Goal: Task Accomplishment & Management: Complete application form

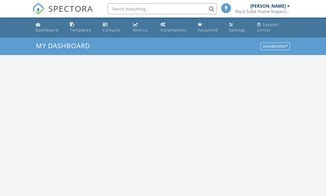
scroll to position [498, 327]
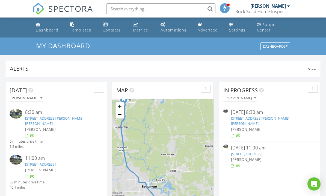
click at [59, 117] on link "[STREET_ADDRESS][PERSON_NAME][PERSON_NAME]" at bounding box center [54, 121] width 58 height 10
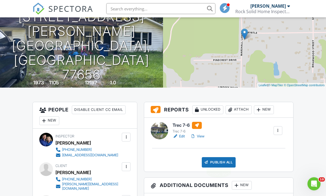
scroll to position [64, 0]
click at [218, 162] on div "Publish All" at bounding box center [219, 162] width 34 height 10
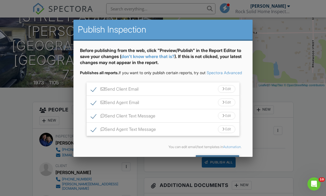
click at [212, 165] on div "Send All" at bounding box center [218, 160] width 44 height 10
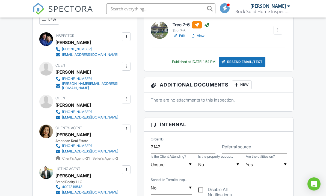
scroll to position [177, 0]
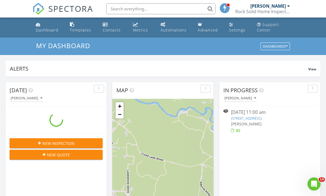
scroll to position [498, 327]
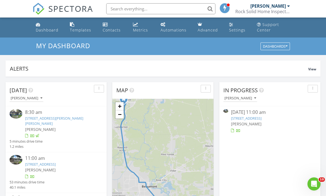
click at [56, 162] on link "2434 Crescent Dr, Groves, TX 77619" at bounding box center [40, 164] width 31 height 5
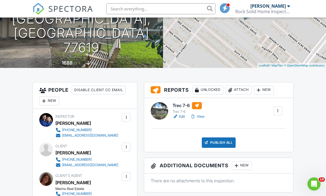
click at [202, 116] on link "View" at bounding box center [198, 116] width 14 height 5
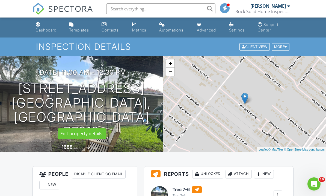
scroll to position [91, 0]
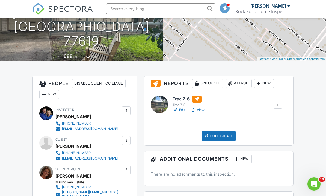
click at [218, 136] on div "Publish All" at bounding box center [219, 136] width 34 height 10
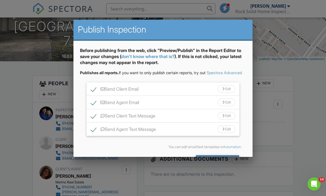
click at [211, 165] on div "Send All" at bounding box center [218, 160] width 44 height 10
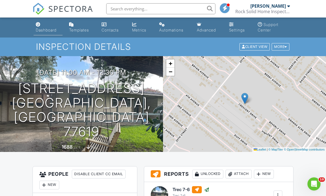
click at [46, 29] on div "Dashboard" at bounding box center [46, 30] width 21 height 5
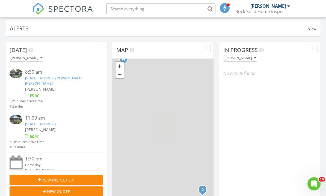
scroll to position [40, 0]
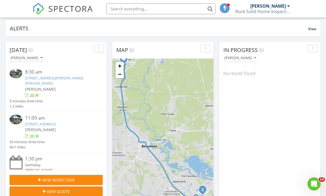
click at [84, 180] on div "New Inspection" at bounding box center [56, 180] width 84 height 6
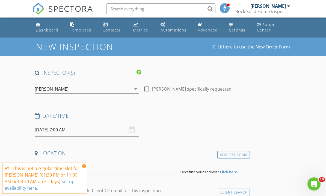
click at [89, 167] on input at bounding box center [105, 167] width 141 height 13
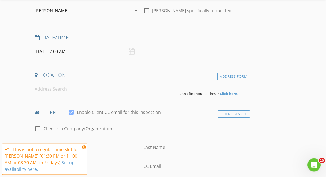
click at [46, 64] on input "[DATE] 7:00 AM" at bounding box center [87, 70] width 104 height 13
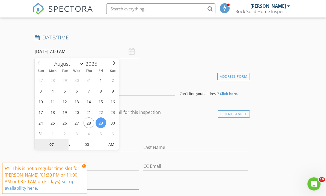
scroll to position [78, 0]
type input "11"
type input "[DATE] 11:00 AM"
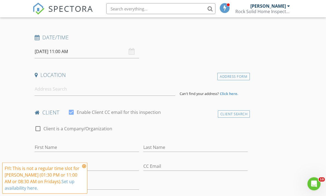
click at [85, 164] on icon at bounding box center [84, 166] width 4 height 4
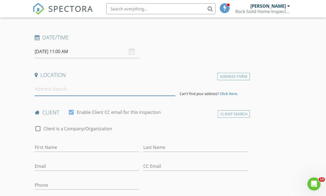
click at [76, 89] on input at bounding box center [105, 88] width 141 height 13
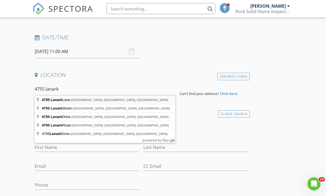
type input "[STREET_ADDRESS]"
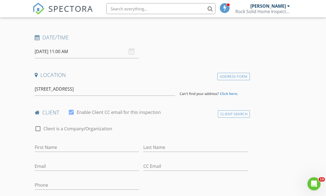
scroll to position [78, 0]
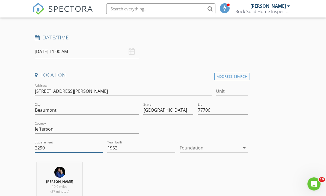
click at [64, 150] on input "2290" at bounding box center [69, 147] width 68 height 9
type input "2451"
click at [247, 147] on icon "arrow_drop_down" at bounding box center [244, 148] width 7 height 7
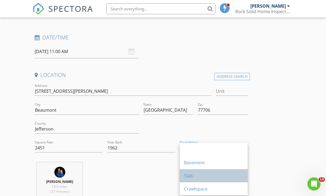
click at [247, 174] on link "Slab" at bounding box center [214, 175] width 68 height 13
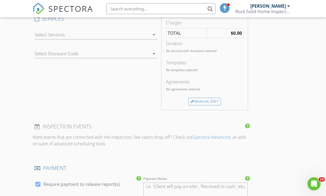
scroll to position [471, 0]
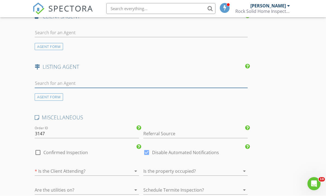
click at [175, 85] on input "text" at bounding box center [141, 83] width 213 height 9
type input "J"
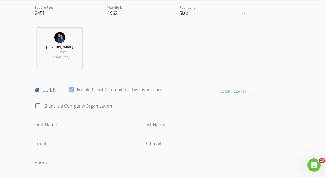
scroll to position [199, 0]
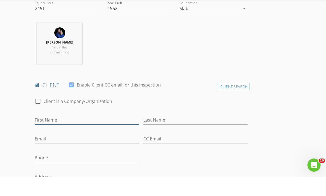
click at [104, 134] on input "First Name" at bounding box center [87, 138] width 104 height 9
type input "Jason"
click at [171, 134] on input "Last Name" at bounding box center [196, 138] width 104 height 9
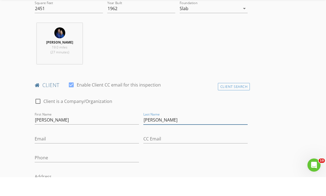
type input "Ingram"
click at [102, 153] on input "Email" at bounding box center [87, 157] width 104 height 9
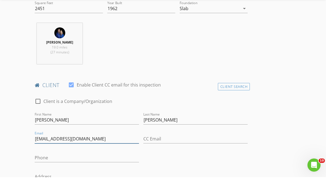
type input "jace_gram@yahoo.com"
click at [95, 172] on input "Phone" at bounding box center [87, 176] width 104 height 9
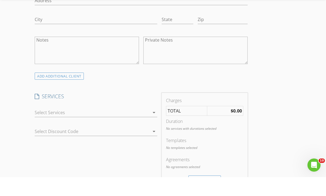
scroll to position [411, 0]
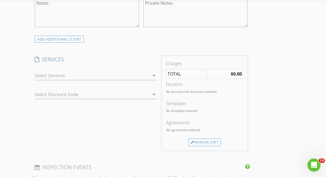
type input "409-454-2001"
click at [150, 91] on div "arrow_drop_down" at bounding box center [154, 94] width 8 height 7
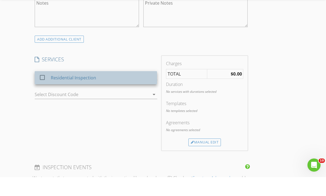
scroll to position [430, 0]
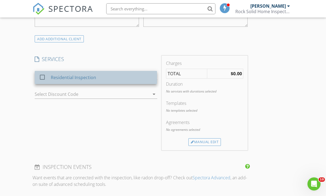
click at [117, 78] on div "Residential Inspection" at bounding box center [102, 77] width 102 height 11
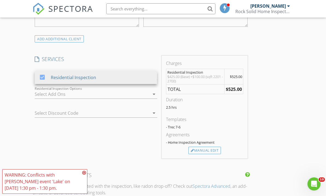
click at [84, 175] on icon at bounding box center [84, 172] width 4 height 4
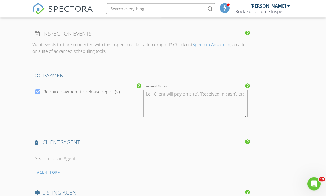
scroll to position [606, 0]
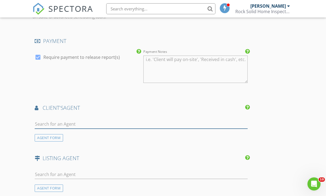
click at [235, 125] on input "text" at bounding box center [141, 123] width 213 height 9
type input "Christina"
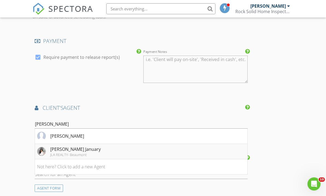
click at [151, 151] on li "Christina January JLA REALTY- Beaumont" at bounding box center [141, 151] width 213 height 15
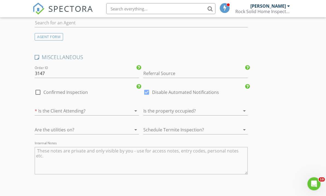
scroll to position [920, 0]
click at [238, 160] on textarea "Internal Notes" at bounding box center [141, 160] width 213 height 27
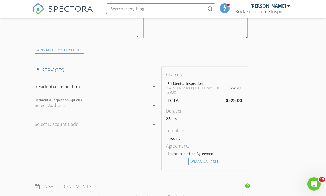
scroll to position [415, 0]
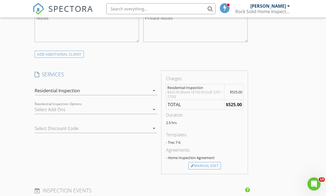
click at [154, 108] on icon "arrow_drop_down" at bounding box center [154, 109] width 7 height 7
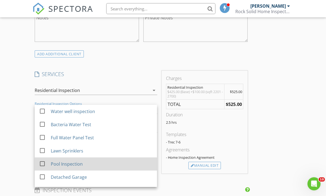
scroll to position [415, 0]
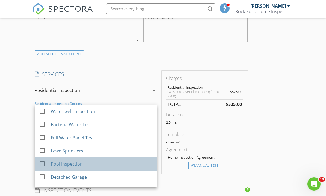
click at [74, 164] on div "Pool Inspection" at bounding box center [67, 164] width 32 height 7
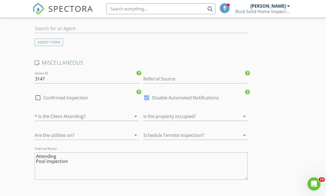
scroll to position [929, 0]
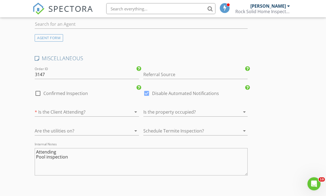
click at [101, 159] on textarea "Attending Pool inspection" at bounding box center [141, 161] width 213 height 27
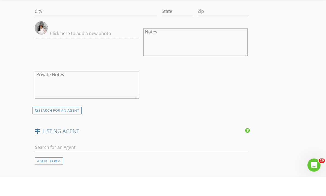
scroll to position [794, 0]
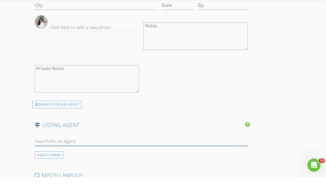
click at [239, 156] on input "text" at bounding box center [141, 160] width 213 height 9
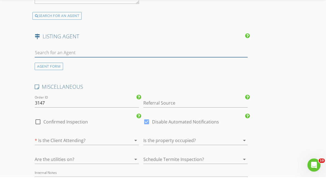
scroll to position [894, 0]
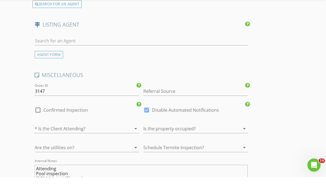
click at [79, 183] on textarea "Attending Pool inspection Bill Clark termite" at bounding box center [141, 196] width 213 height 27
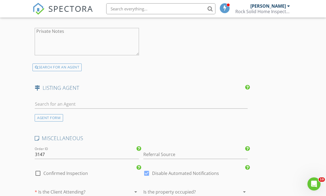
scroll to position [848, 0]
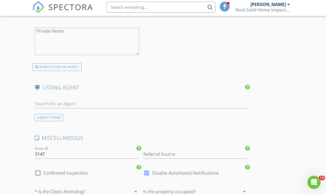
type textarea "Attending at end Pool inspection Bill Clark termite"
click at [179, 101] on input "text" at bounding box center [141, 105] width 213 height 9
type input "j"
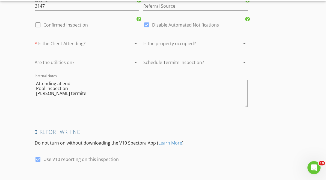
scroll to position [1014, 0]
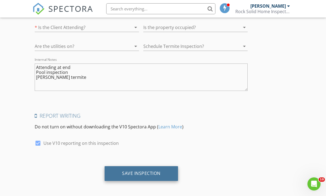
click at [159, 173] on div "Save Inspection" at bounding box center [141, 172] width 39 height 5
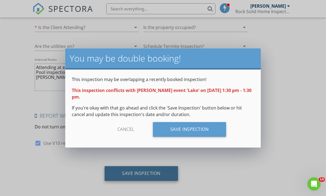
scroll to position [995, 0]
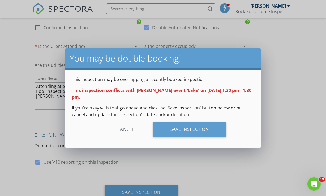
click at [124, 131] on div "Cancel" at bounding box center [126, 129] width 52 height 15
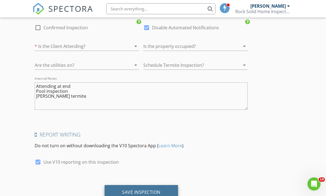
click at [154, 190] on div "Save Inspection" at bounding box center [141, 191] width 39 height 5
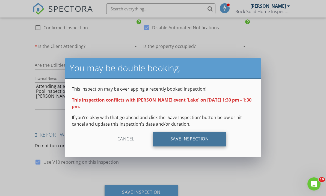
click at [184, 140] on div "Save Inspection" at bounding box center [190, 139] width 74 height 15
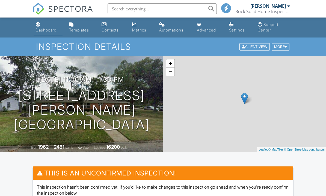
click at [44, 27] on link "Dashboard" at bounding box center [48, 28] width 29 height 16
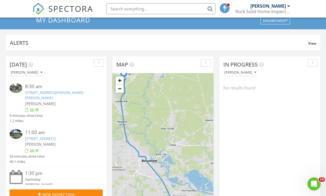
scroll to position [33, 0]
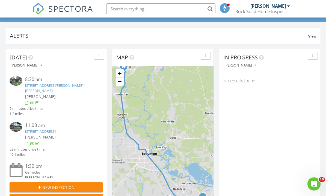
click at [81, 187] on div "New Inspection" at bounding box center [56, 187] width 84 height 6
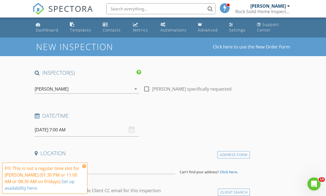
click at [86, 168] on icon at bounding box center [84, 166] width 4 height 4
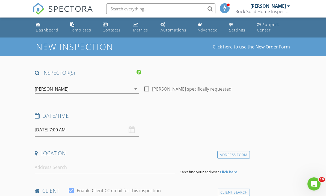
click at [48, 129] on input "08/29/2025 7:00 AM" at bounding box center [87, 129] width 104 height 13
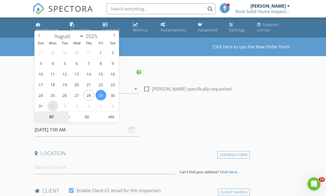
select select "8"
type input "09/01/2025 7:00 AM"
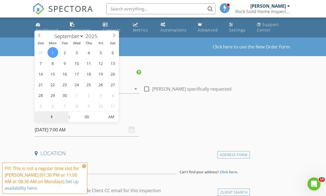
type input "11"
type input "[DATE] 11:00 AM"
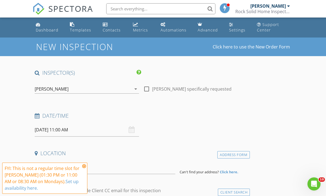
click at [208, 115] on h4 "Date/Time" at bounding box center [141, 115] width 213 height 7
click at [86, 165] on icon at bounding box center [84, 166] width 4 height 4
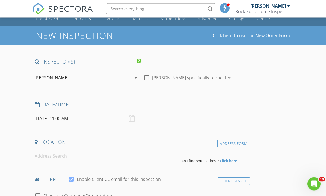
click at [140, 160] on input at bounding box center [105, 156] width 141 height 13
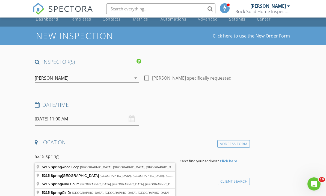
type input "5215 Springwood Loop, Lumberton, TX, USA"
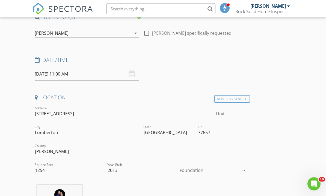
scroll to position [71, 0]
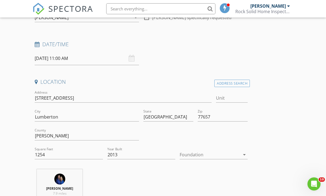
click at [245, 155] on icon "arrow_drop_down" at bounding box center [244, 154] width 7 height 7
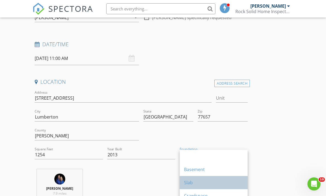
click at [247, 181] on link "Slab" at bounding box center [214, 182] width 68 height 13
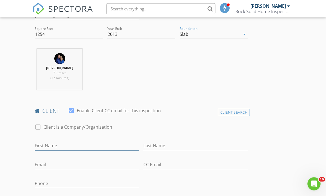
click at [120, 141] on input "First Name" at bounding box center [87, 145] width 104 height 9
type input "X"
type input "Zachary"
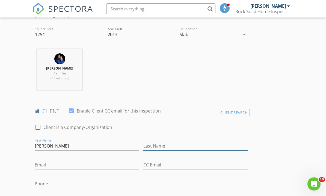
click at [176, 144] on input "Last Name" at bounding box center [196, 145] width 104 height 9
type input "Bragg"
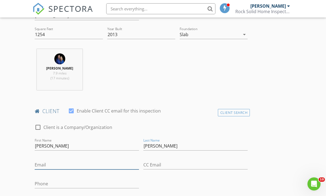
click at [120, 163] on input "Email" at bounding box center [87, 164] width 104 height 9
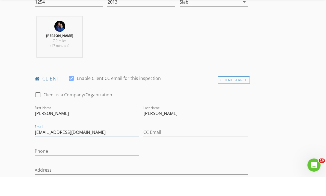
scroll to position [208, 0]
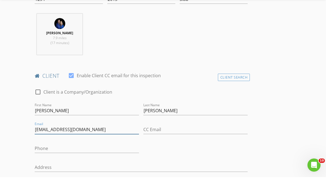
type input "zachbragg22@yahoo.com"
click at [117, 163] on input "Phone" at bounding box center [87, 167] width 104 height 9
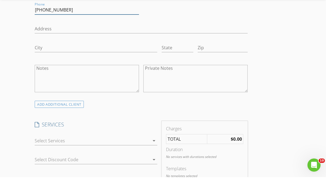
scroll to position [346, 0]
type input "318-557-1799"
click at [149, 155] on div at bounding box center [92, 159] width 115 height 9
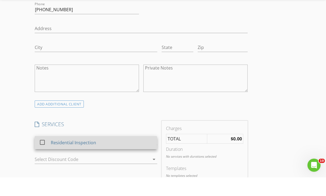
scroll to position [365, 0]
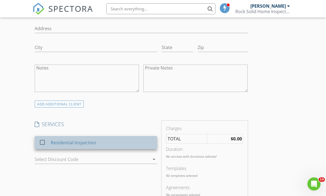
click at [132, 145] on div "Residential Inspection" at bounding box center [102, 142] width 102 height 11
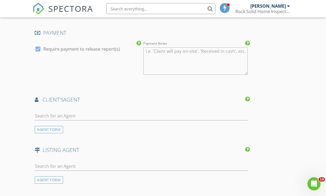
scroll to position [620, 0]
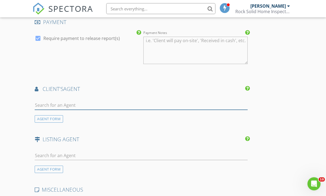
click at [186, 105] on input "text" at bounding box center [141, 105] width 213 height 9
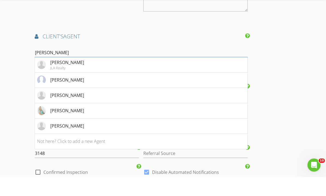
scroll to position [680, 0]
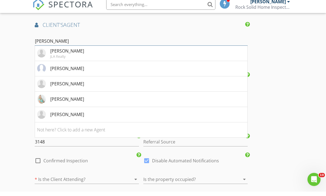
type input "Jamie blan"
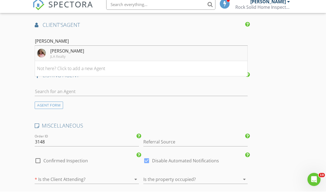
click at [137, 59] on li "Jamie Blanchard JLA Realty" at bounding box center [141, 57] width 213 height 15
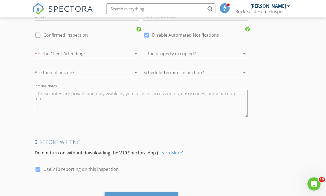
scroll to position [984, 0]
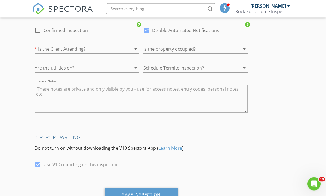
click at [234, 103] on textarea "Internal Notes" at bounding box center [141, 98] width 213 height 27
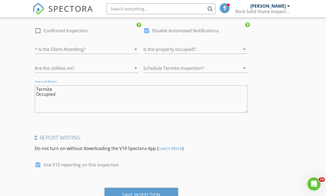
click at [76, 99] on textarea "Termite Occupied" at bounding box center [141, 98] width 213 height 27
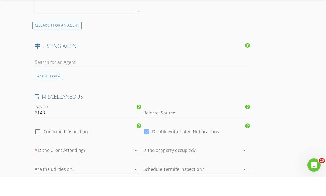
scroll to position [863, 0]
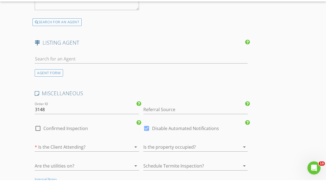
type textarea "Termite Occupied Not attending"
click at [210, 71] on input "text" at bounding box center [141, 75] width 213 height 9
type input "john"
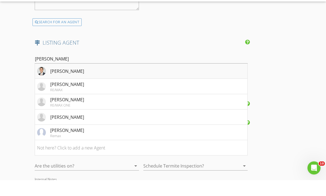
click at [150, 80] on li "John Arcana" at bounding box center [141, 87] width 213 height 15
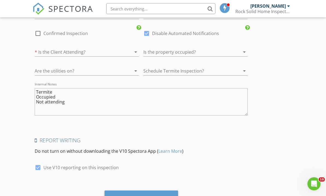
scroll to position [1109, 0]
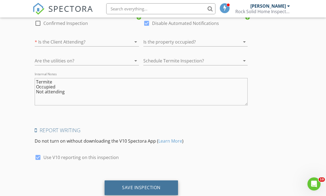
click at [149, 190] on div "Save Inspection" at bounding box center [141, 187] width 39 height 5
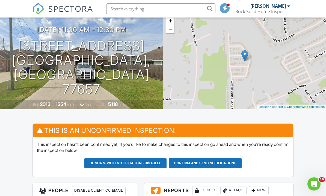
click at [167, 165] on button "Confirm and send notifications" at bounding box center [125, 163] width 83 height 10
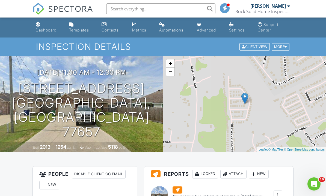
scroll to position [10, 0]
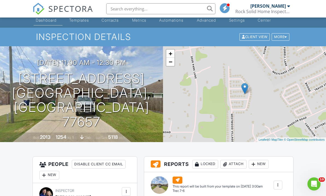
click at [48, 21] on div "Dashboard" at bounding box center [46, 20] width 21 height 5
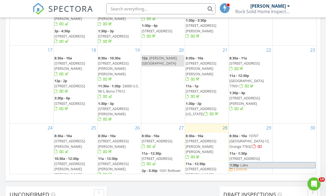
scroll to position [136, 0]
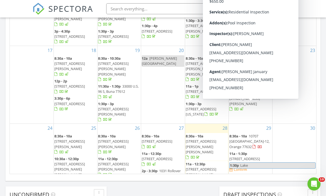
click at [258, 156] on span "[STREET_ADDRESS][PERSON_NAME]" at bounding box center [245, 161] width 31 height 10
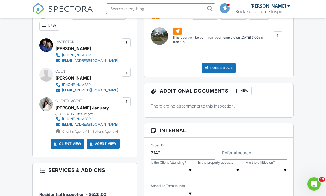
scroll to position [166, 0]
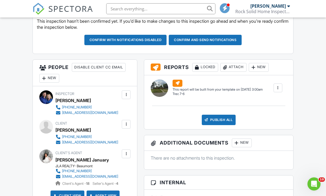
click at [53, 79] on div "New" at bounding box center [49, 78] width 20 height 9
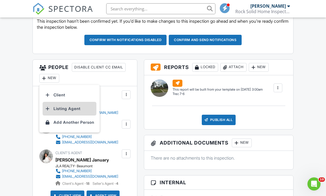
click at [85, 109] on li "Listing Agent" at bounding box center [70, 109] width 54 height 14
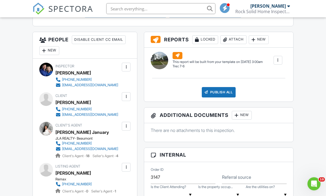
click at [129, 172] on div at bounding box center [126, 167] width 9 height 9
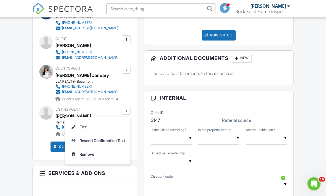
scroll to position [250, 0]
click at [37, 156] on div "Client View Agent View" at bounding box center [85, 148] width 98 height 14
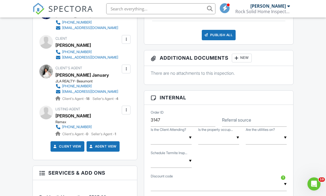
click at [127, 113] on div at bounding box center [126, 109] width 5 height 5
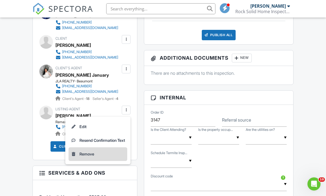
click at [104, 159] on li "Remove" at bounding box center [98, 154] width 59 height 14
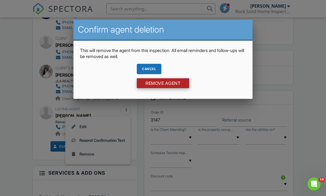
click at [178, 88] on input "Remove Agent" at bounding box center [163, 83] width 53 height 10
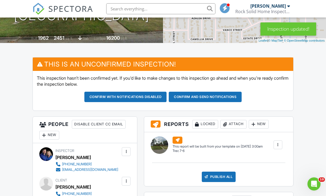
click at [54, 136] on div "New" at bounding box center [49, 135] width 20 height 9
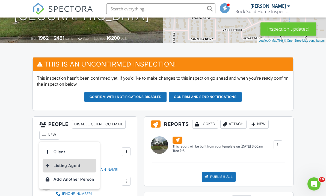
click at [86, 169] on li "Listing Agent" at bounding box center [70, 166] width 54 height 14
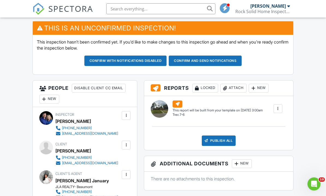
scroll to position [107, 0]
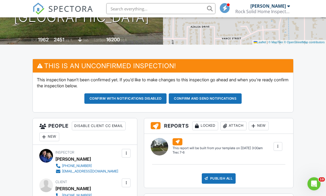
click at [167, 100] on button "Confirm and send notifications" at bounding box center [125, 99] width 83 height 10
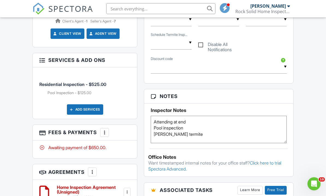
scroll to position [313, 0]
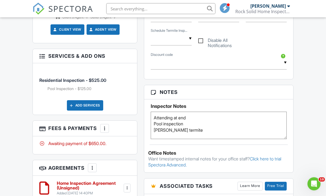
click at [232, 133] on textarea "Attending at end Pool inspection [PERSON_NAME] termite" at bounding box center [219, 125] width 136 height 27
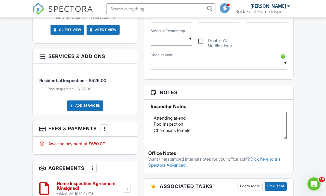
type textarea "Attending at end Pool inspection Champions termite"
click at [310, 96] on div "Dashboard Templates Contacts Metrics Automations Advanced Settings Support Cent…" at bounding box center [163, 90] width 326 height 772
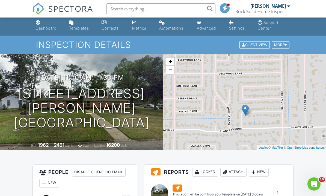
scroll to position [0, 0]
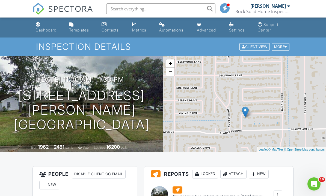
click at [46, 30] on div "Dashboard" at bounding box center [46, 30] width 21 height 5
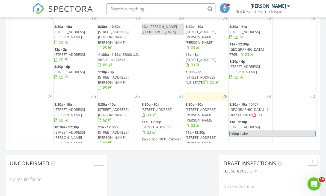
scroll to position [136, 0]
click at [249, 102] on link "8:30a - 10a 10707 TX-12, Orange 77632" at bounding box center [250, 109] width 40 height 15
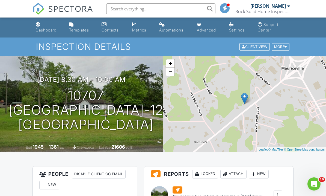
click at [48, 28] on div "Dashboard" at bounding box center [46, 30] width 21 height 5
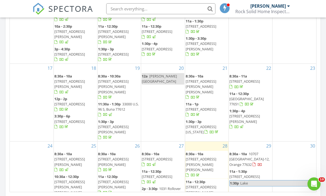
scroll to position [136, 0]
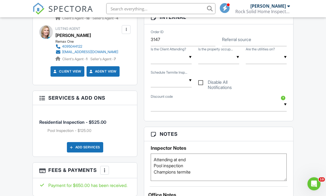
click at [231, 171] on textarea "Attending at end Pool inspection Champions termite" at bounding box center [219, 167] width 136 height 27
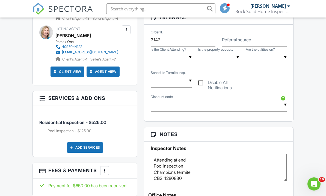
type textarea "Attending at end Pool inspection Champions termite CBS 4280830"
click at [255, 137] on h3 "Notes" at bounding box center [218, 134] width 149 height 14
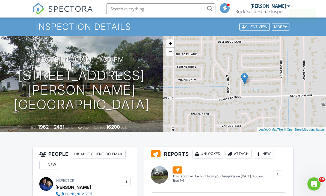
scroll to position [0, 0]
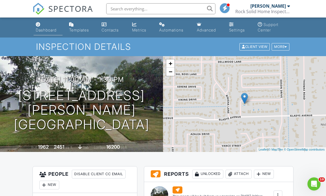
click at [43, 33] on link "Dashboard" at bounding box center [48, 28] width 29 height 16
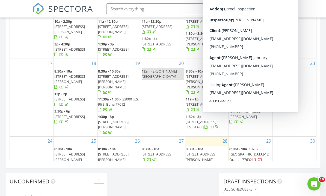
scroll to position [109, 0]
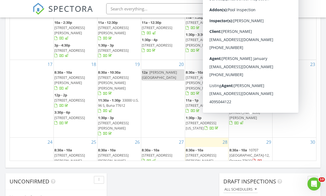
click at [258, 170] on span "[STREET_ADDRESS][PERSON_NAME]" at bounding box center [245, 175] width 31 height 10
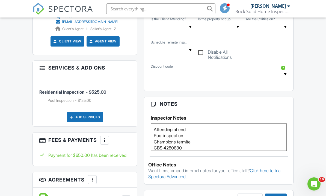
scroll to position [300, 0]
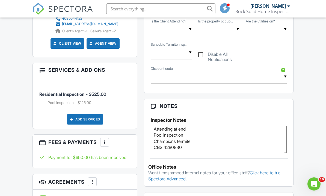
click at [229, 149] on textarea "Attending at end Pool inspection Champions termite CBS 4280830" at bounding box center [219, 139] width 136 height 27
type textarea "Attending at end Pool inspection Champions termite CBS 4280830 Flooring contrac…"
click at [273, 112] on h3 "Notes" at bounding box center [218, 106] width 149 height 14
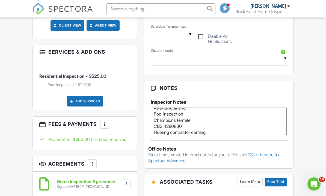
scroll to position [319, 0]
